Goal: Book appointment/travel/reservation

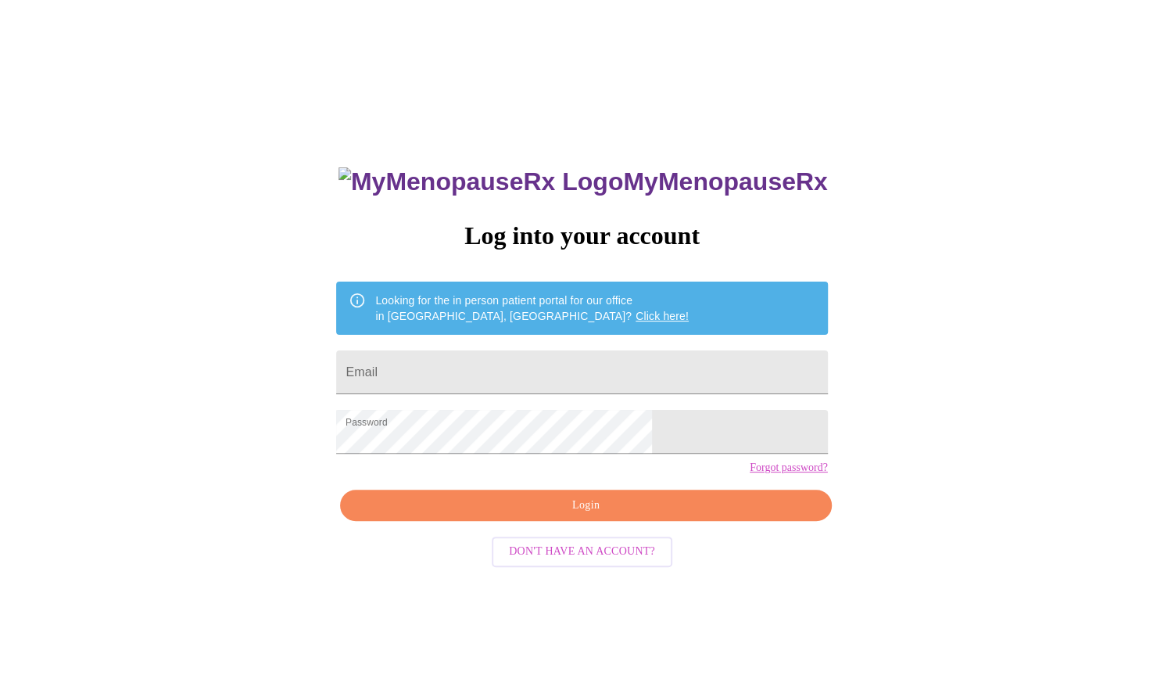
click at [619, 515] on span "Login" at bounding box center [585, 506] width 455 height 20
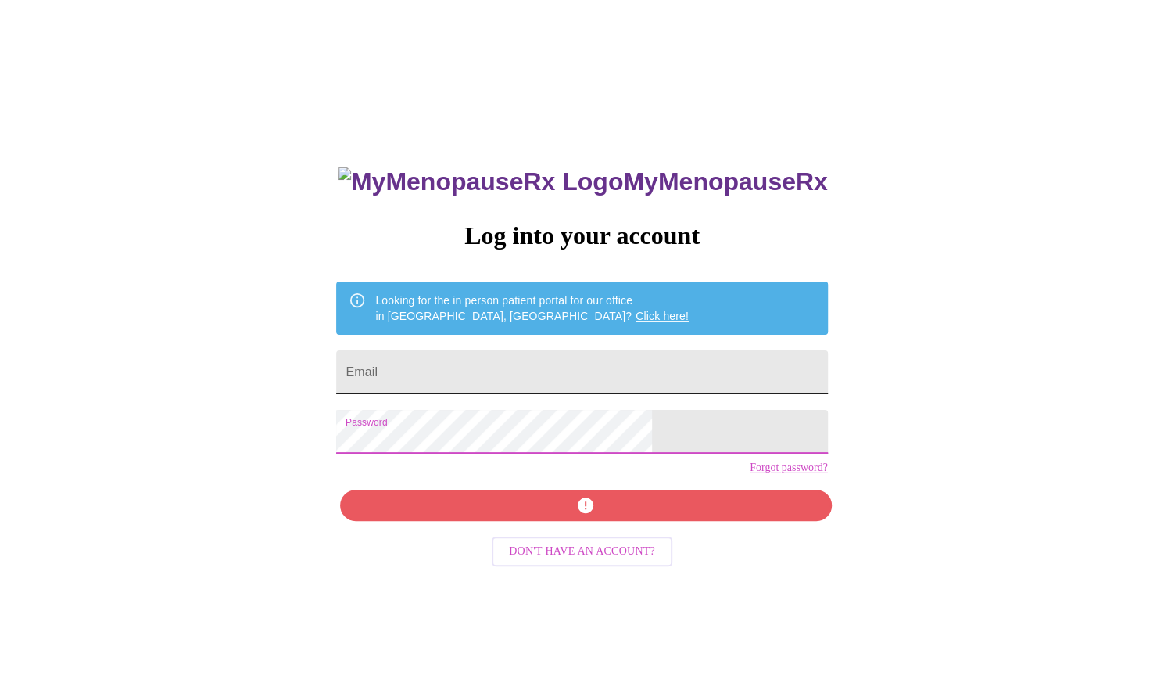
click at [583, 350] on input "Email" at bounding box center [581, 372] width 491 height 44
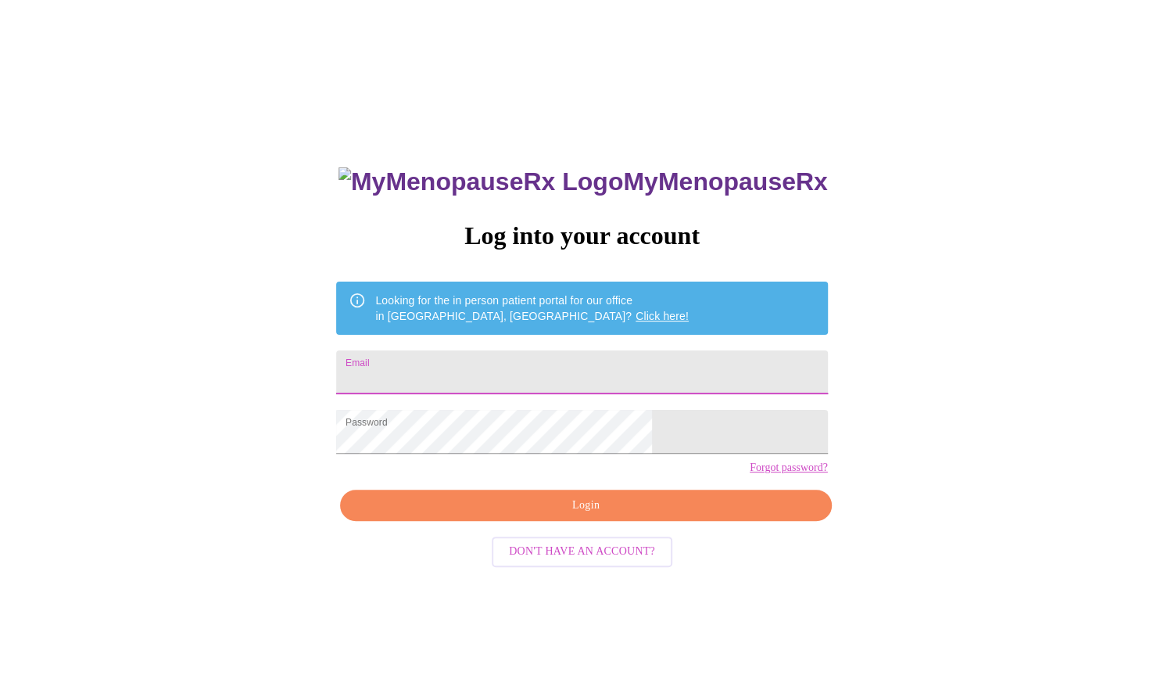
type input "[PERSON_NAME][EMAIL_ADDRESS][PERSON_NAME][DOMAIN_NAME]"
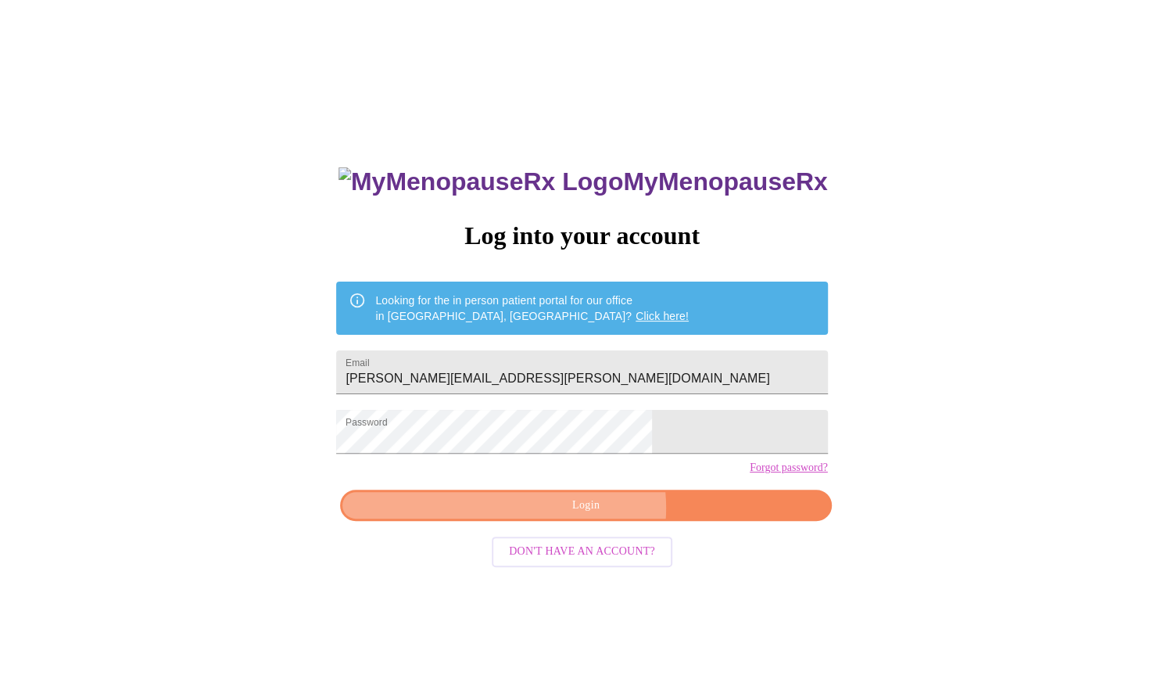
click at [591, 515] on span "Login" at bounding box center [585, 506] width 455 height 20
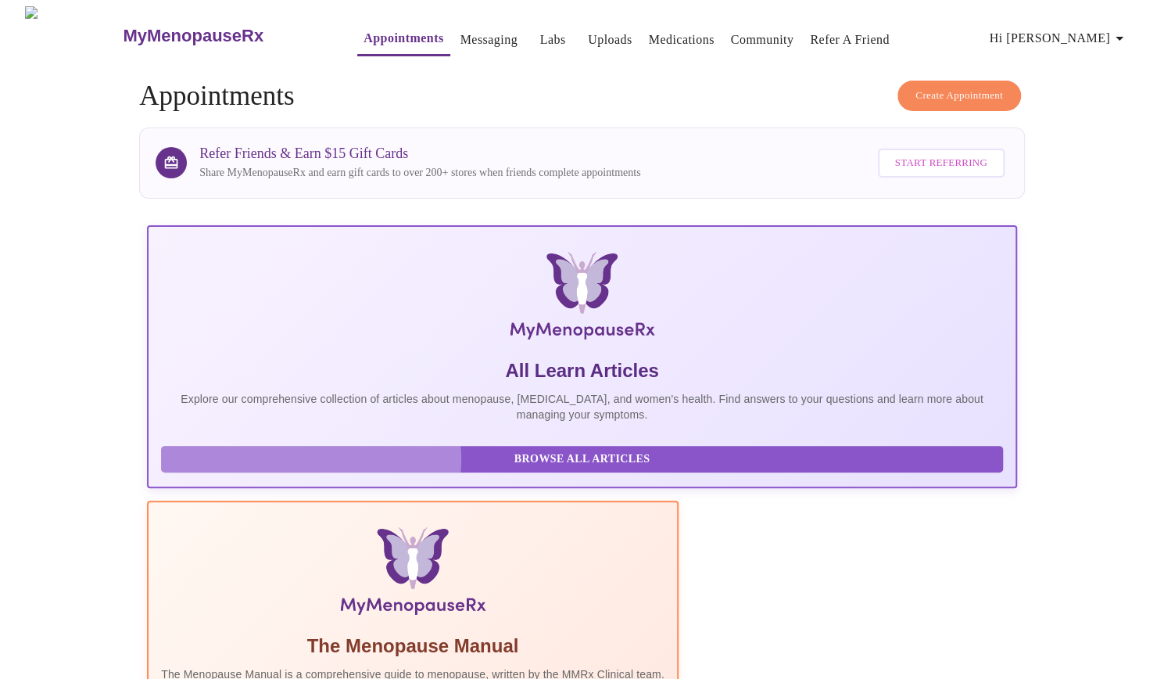
click at [311, 469] on span "Browse All Articles" at bounding box center [582, 460] width 811 height 20
click at [461, 35] on link "Messaging" at bounding box center [489, 40] width 57 height 22
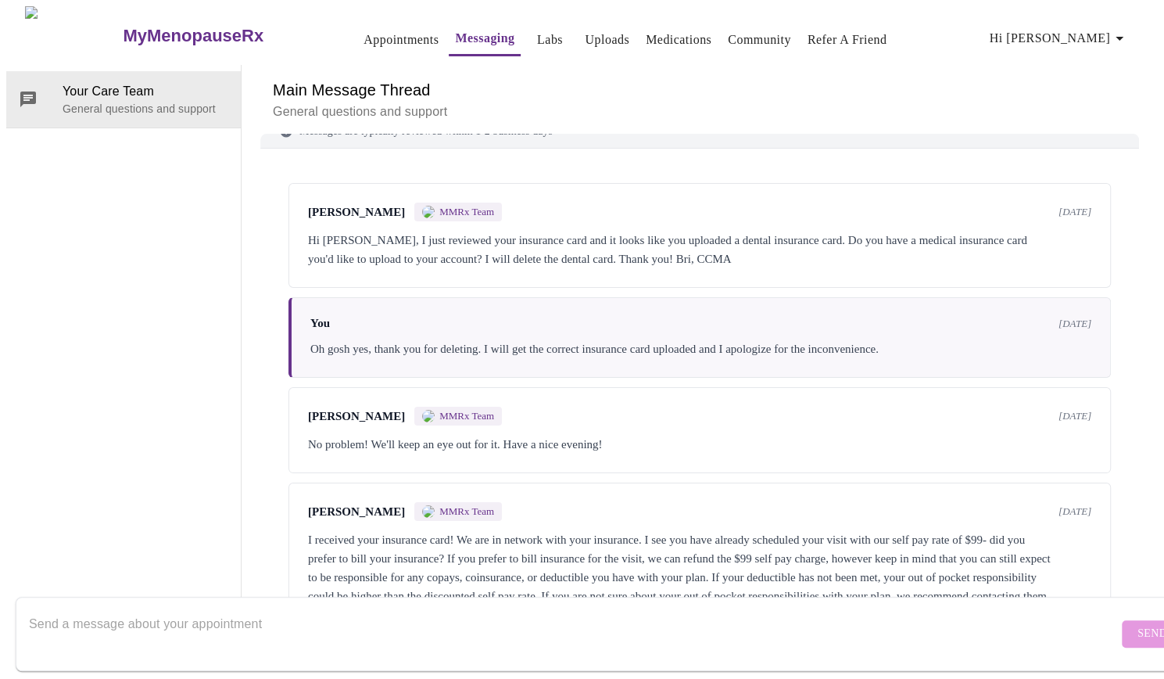
scroll to position [2, 0]
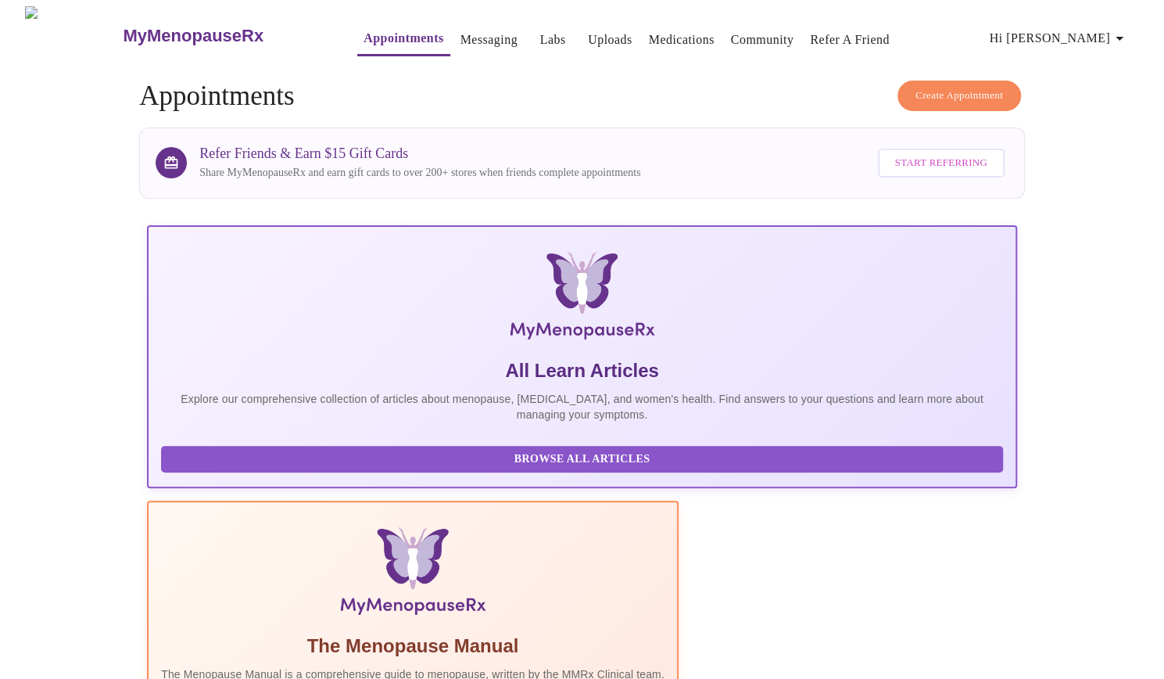
click at [979, 88] on span "Create Appointment" at bounding box center [960, 96] width 88 height 18
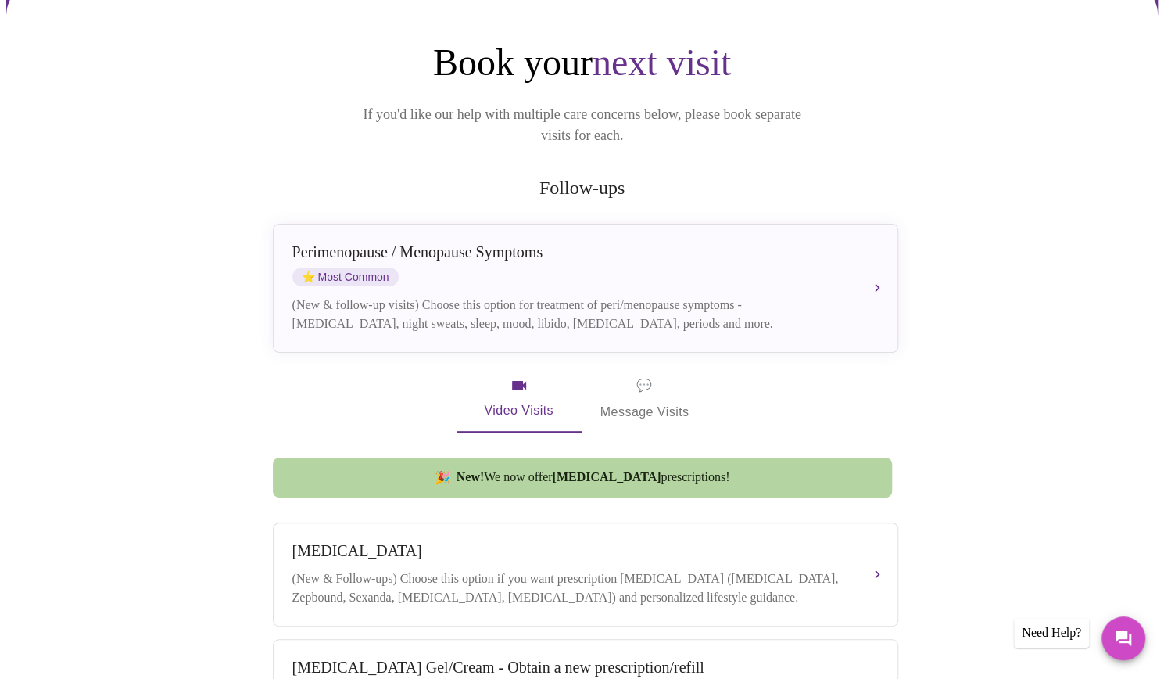
scroll to position [142, 0]
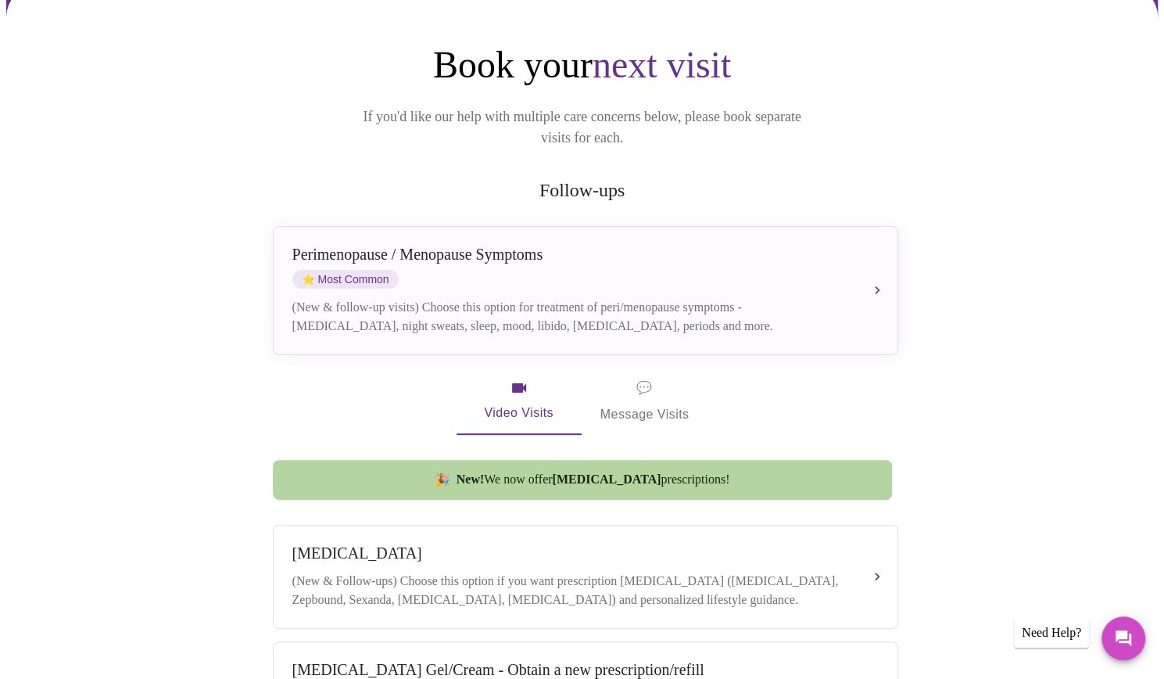
click at [668, 404] on button "💬 Message Visits" at bounding box center [645, 401] width 127 height 67
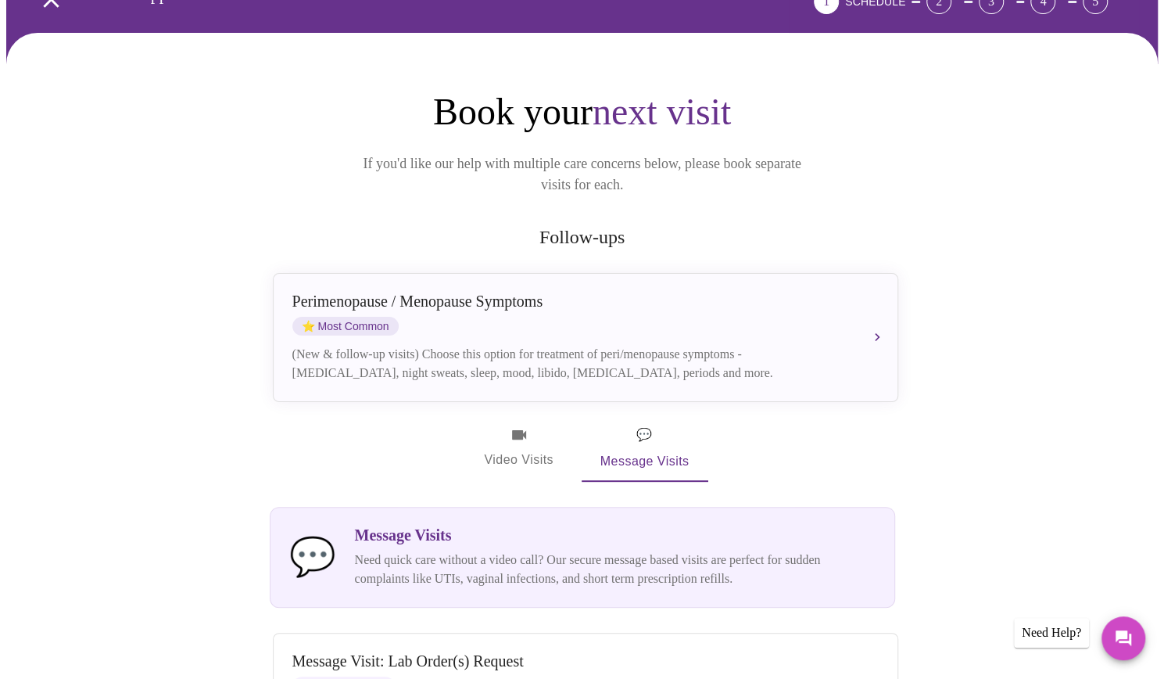
scroll to position [0, 0]
